Goal: Find specific page/section: Find specific page/section

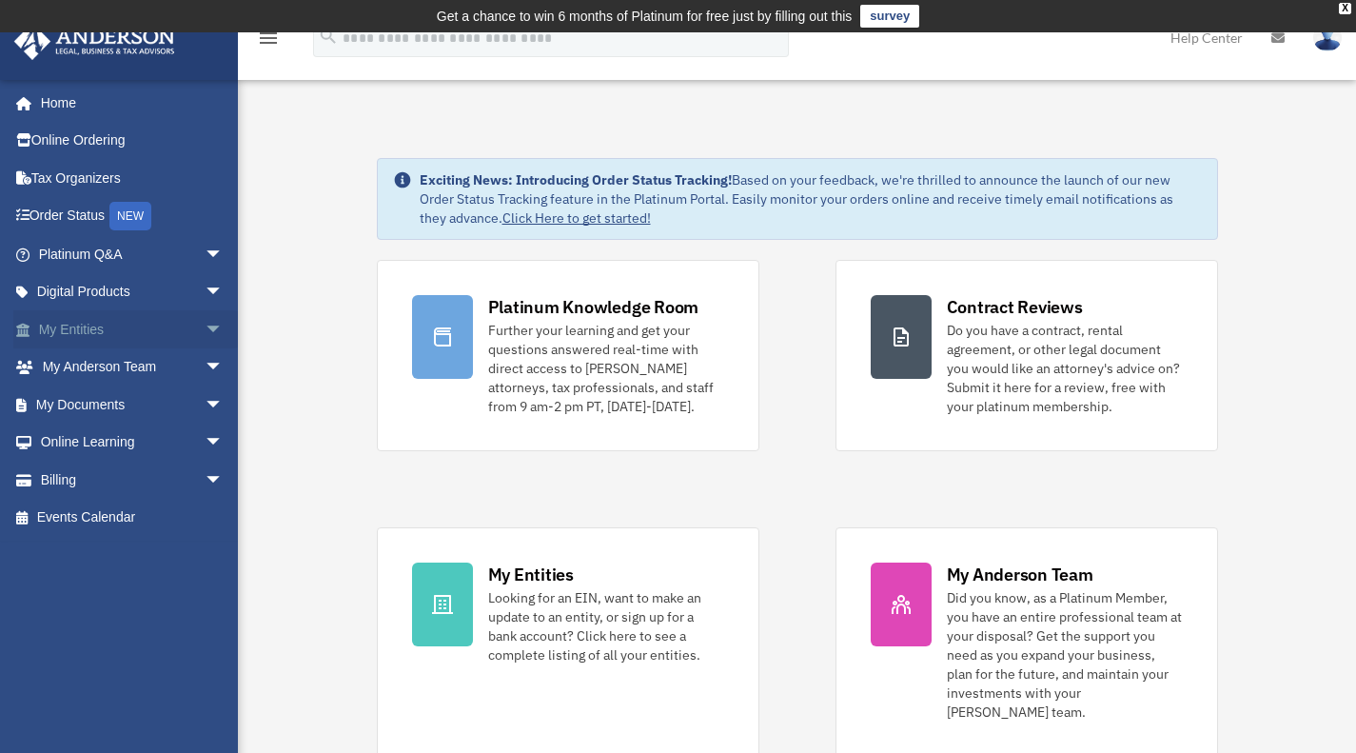
click at [205, 330] on span "arrow_drop_down" at bounding box center [224, 329] width 38 height 39
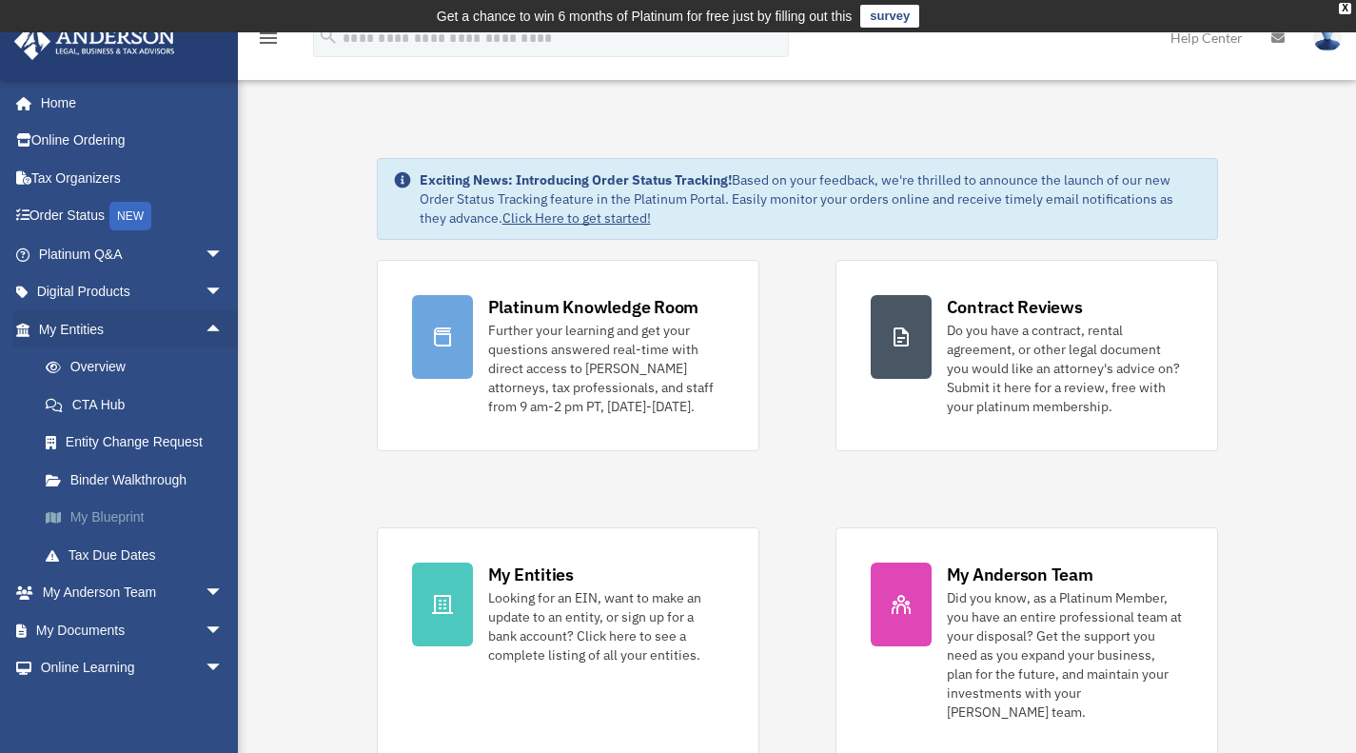
click at [128, 513] on link "My Blueprint" at bounding box center [140, 518] width 226 height 38
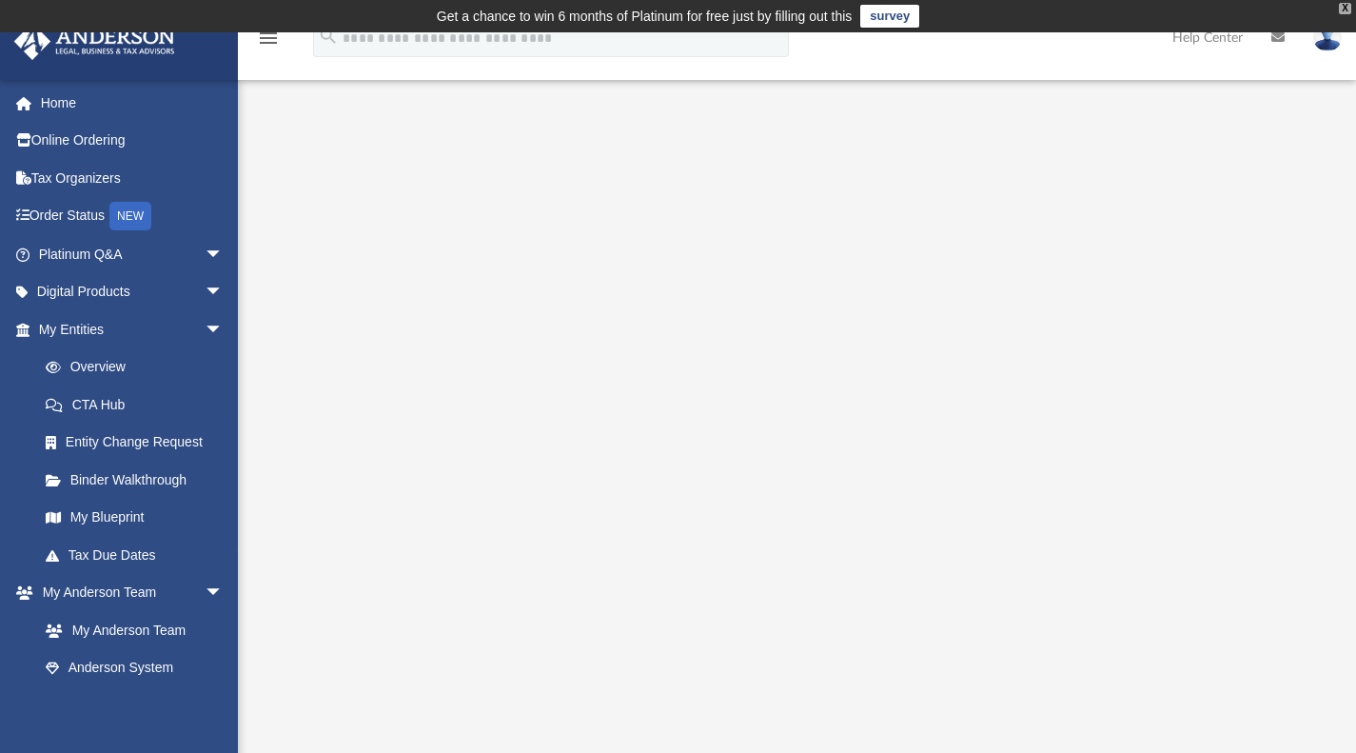
click at [1345, 10] on div "X" at bounding box center [1345, 8] width 12 height 11
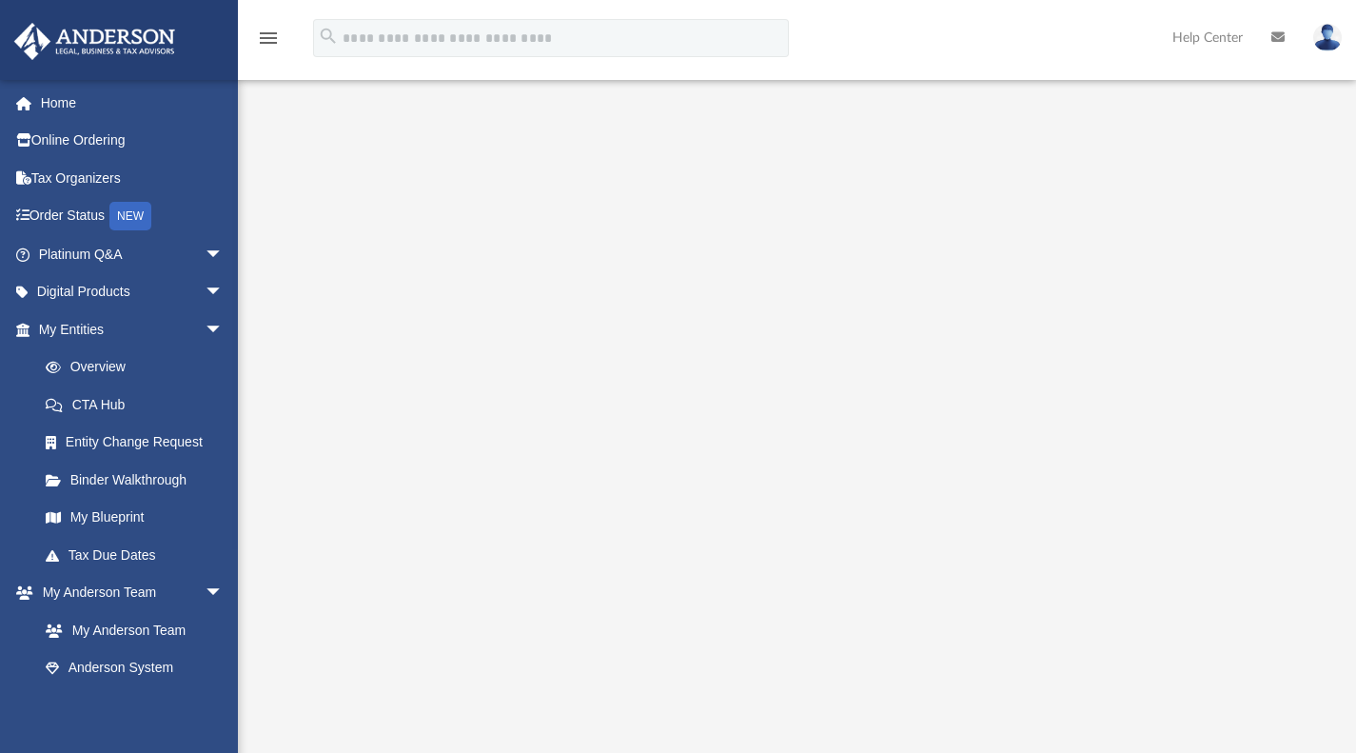
scroll to position [132, 0]
